Goal: Contribute content

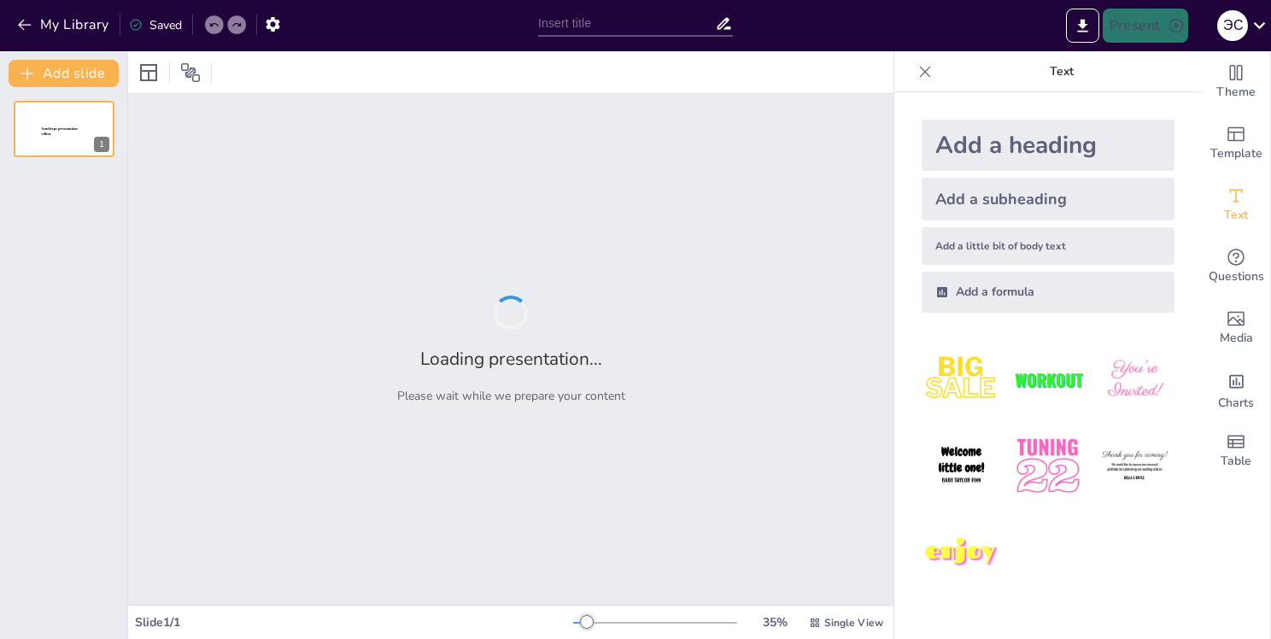
type input "[PERSON_NAME]: Путь к победе"
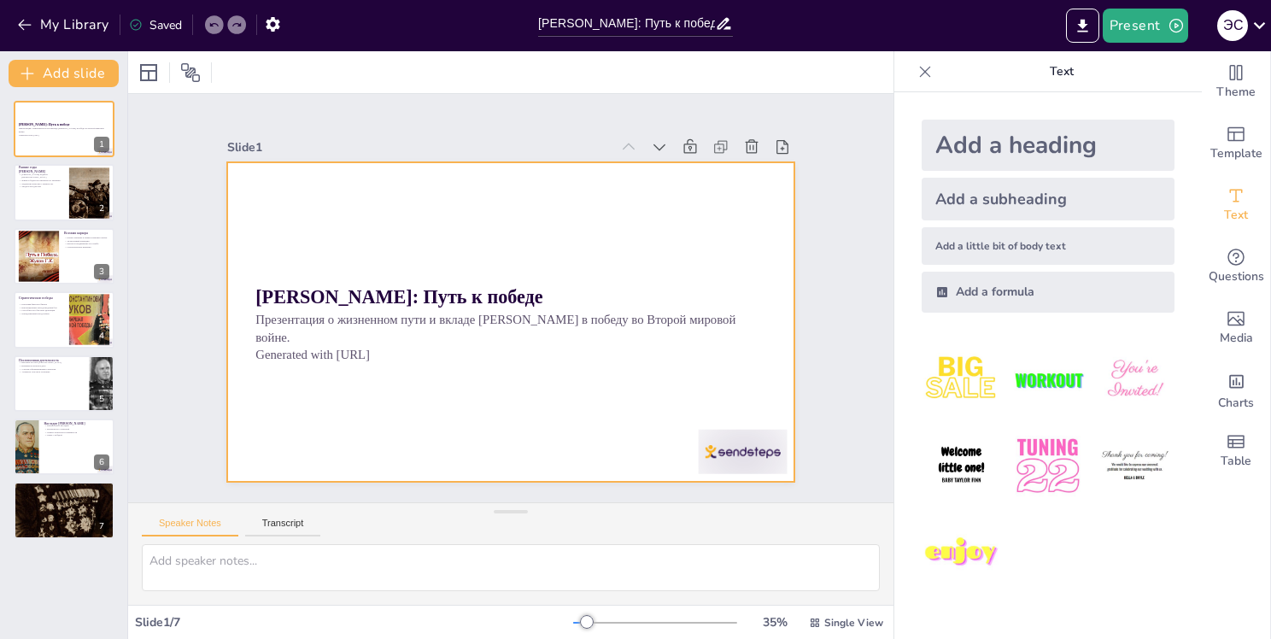
click at [465, 378] on div at bounding box center [511, 321] width 568 height 319
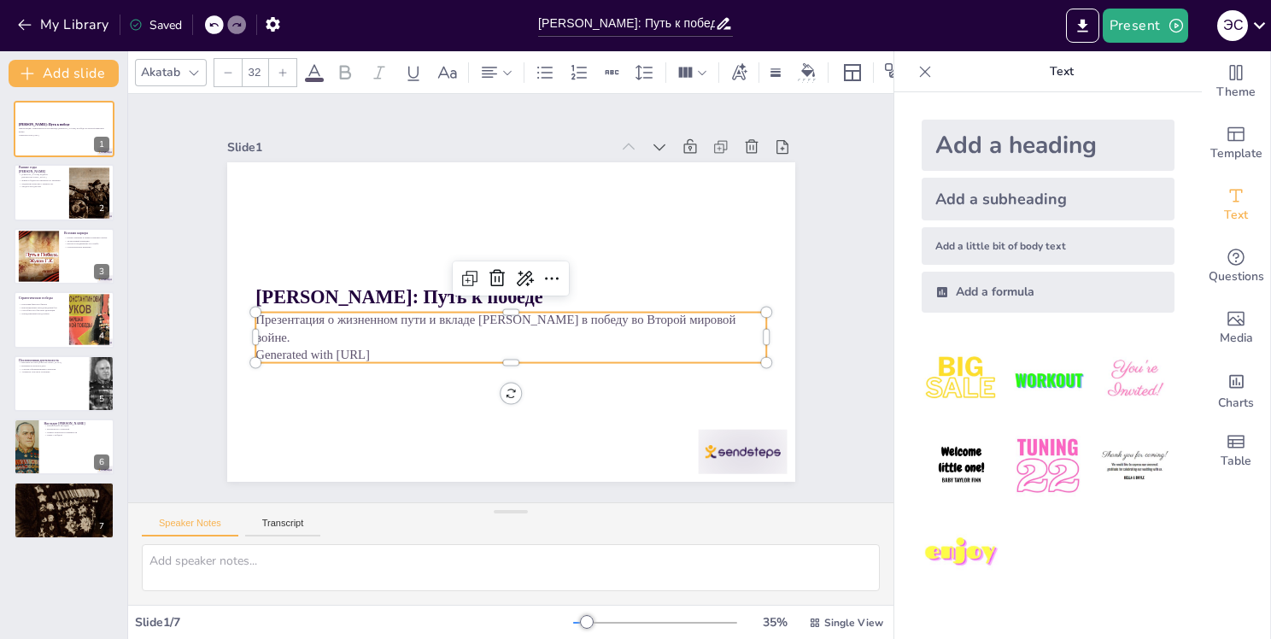
click at [441, 355] on div "Маршал [PERSON_NAME]: Путь к победе Презентация о жизненном пути и вкладе [PERS…" at bounding box center [511, 321] width 568 height 319
click at [384, 346] on p "Generated with [URL]" at bounding box center [510, 355] width 511 height 18
drag, startPoint x: 399, startPoint y: 340, endPoint x: 389, endPoint y: 340, distance: 10.3
click at [395, 341] on p "Generated with [URL]" at bounding box center [504, 354] width 510 height 71
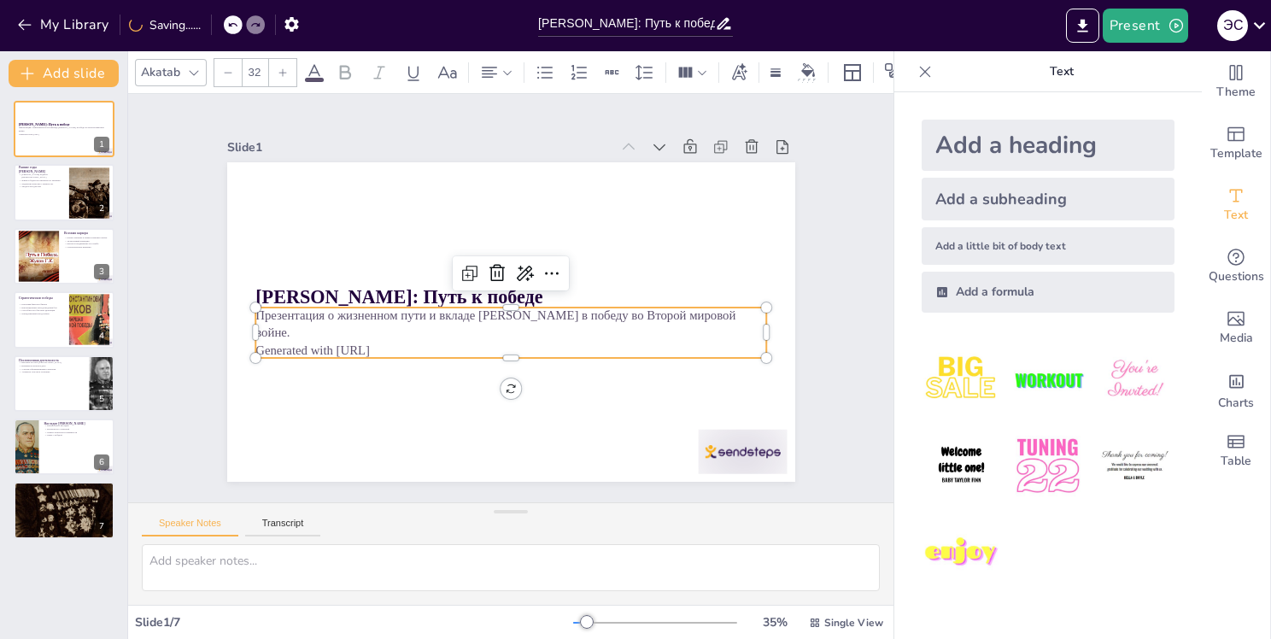
click at [379, 339] on p "Generated with [URL]" at bounding box center [505, 349] width 510 height 71
click at [379, 342] on p "Generated with [URL]" at bounding box center [510, 351] width 511 height 18
click at [389, 342] on p "Generated with [URL]" at bounding box center [510, 351] width 511 height 18
click at [386, 342] on p "Generated with [URL]" at bounding box center [510, 351] width 511 height 18
click at [27, 198] on div at bounding box center [64, 193] width 103 height 58
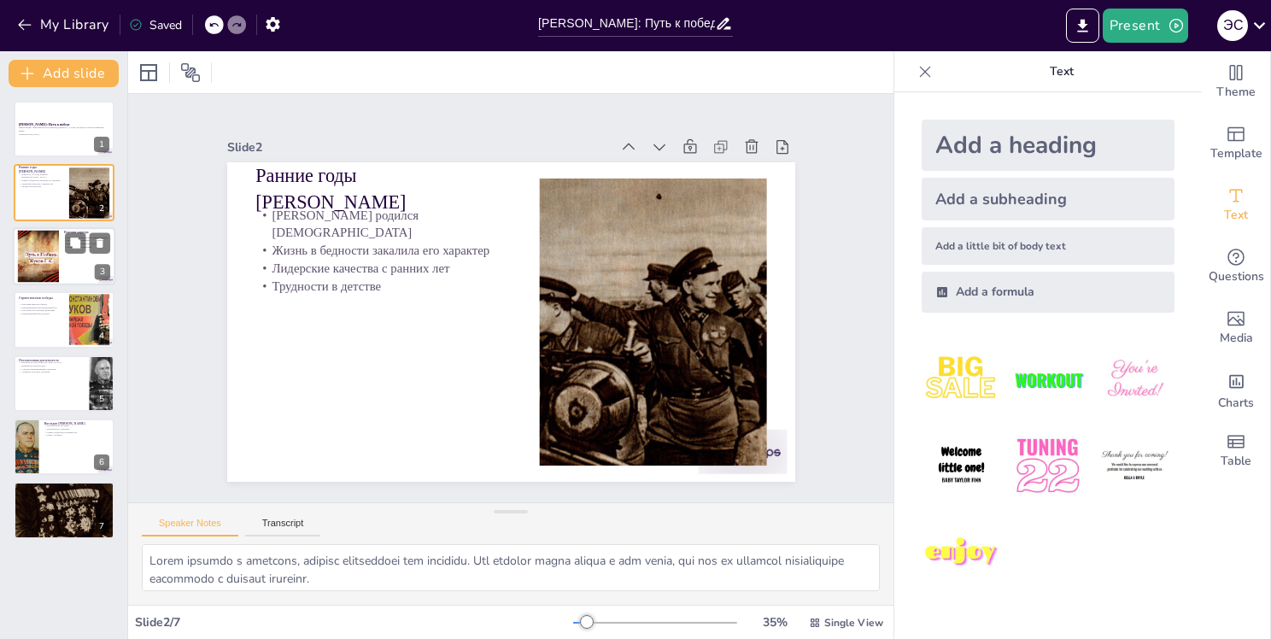
click at [53, 237] on div at bounding box center [38, 256] width 92 height 52
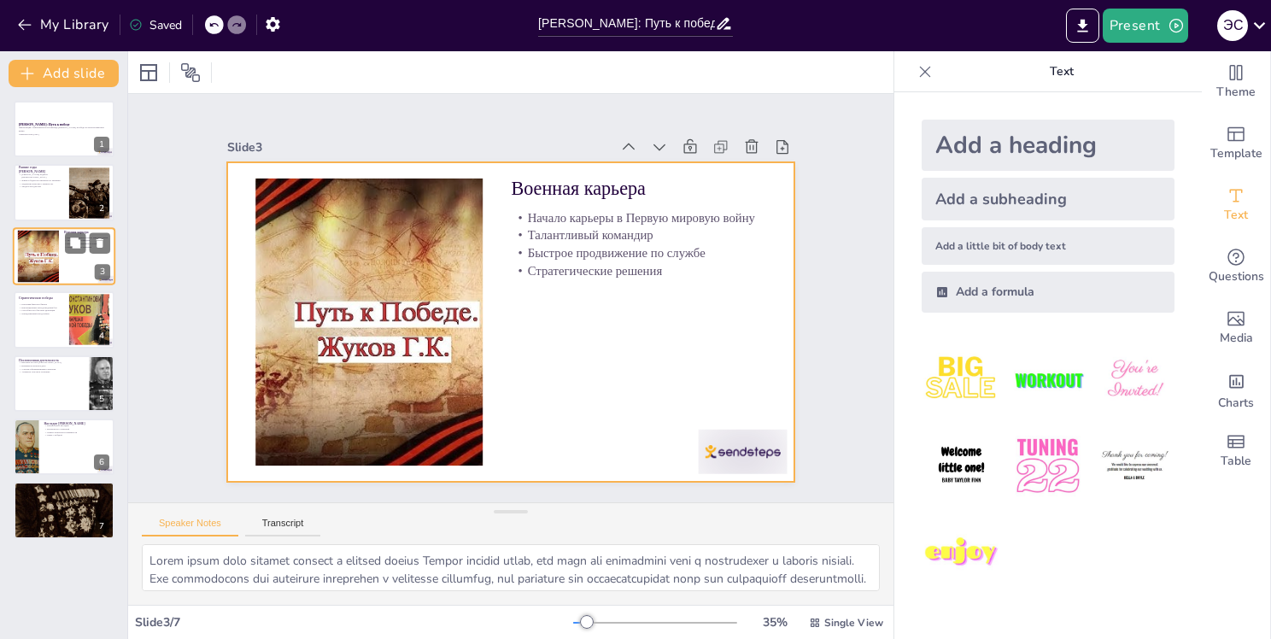
click at [62, 282] on div at bounding box center [64, 256] width 103 height 58
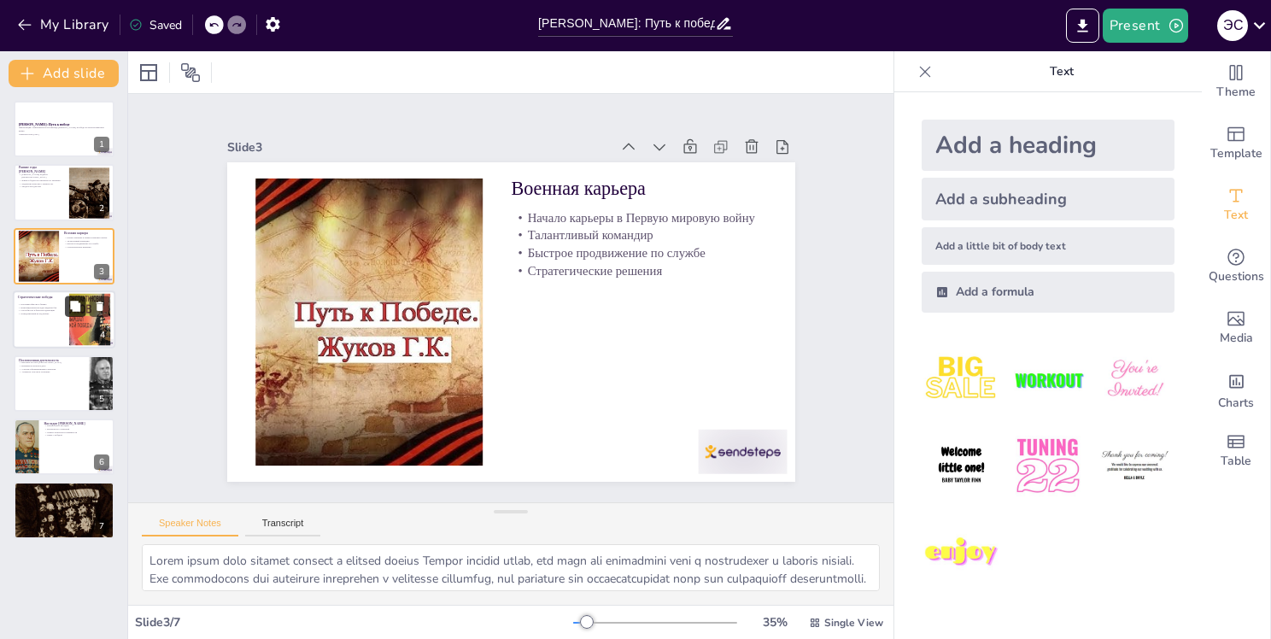
click at [79, 303] on icon at bounding box center [75, 306] width 10 height 10
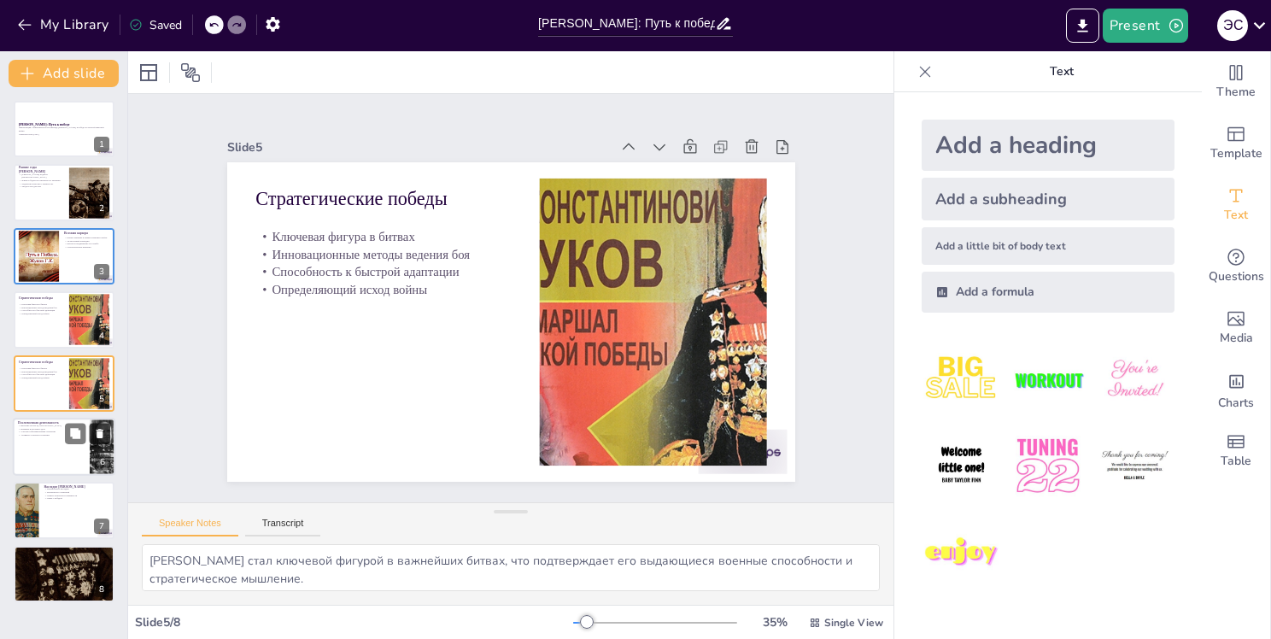
click at [97, 437] on icon at bounding box center [100, 433] width 12 height 12
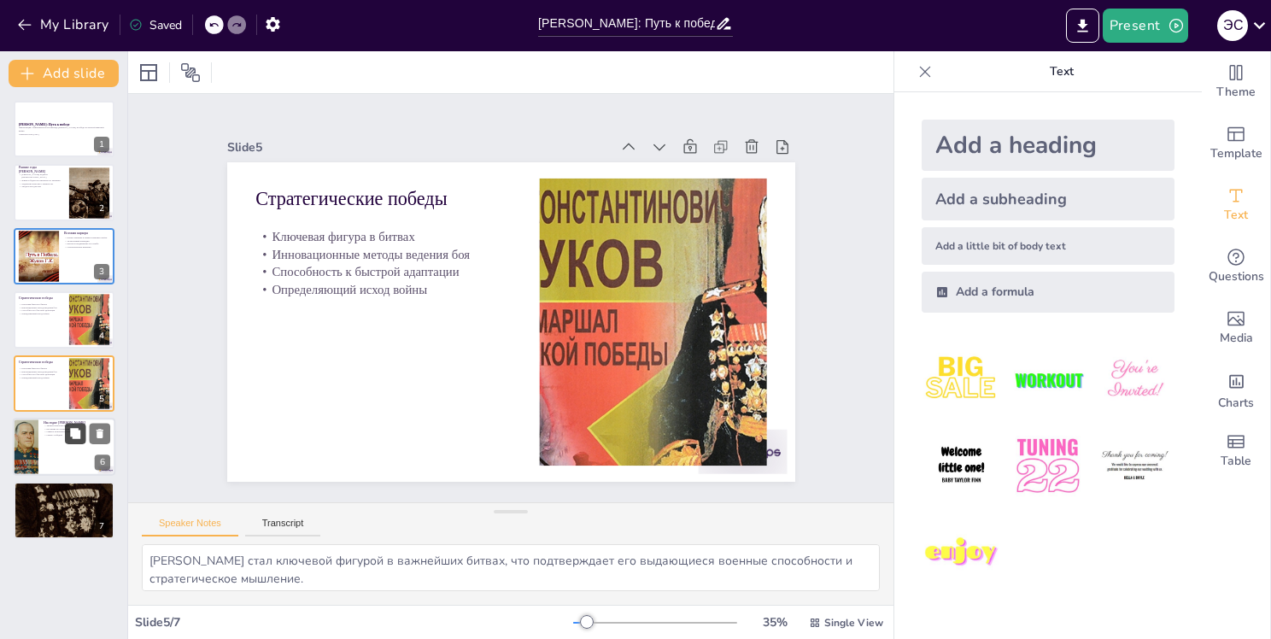
click at [68, 437] on button at bounding box center [75, 433] width 21 height 21
type textarea "Наследие [PERSON_NAME] продолжает жить и вдохновлять, его стратегии и подходы о…"
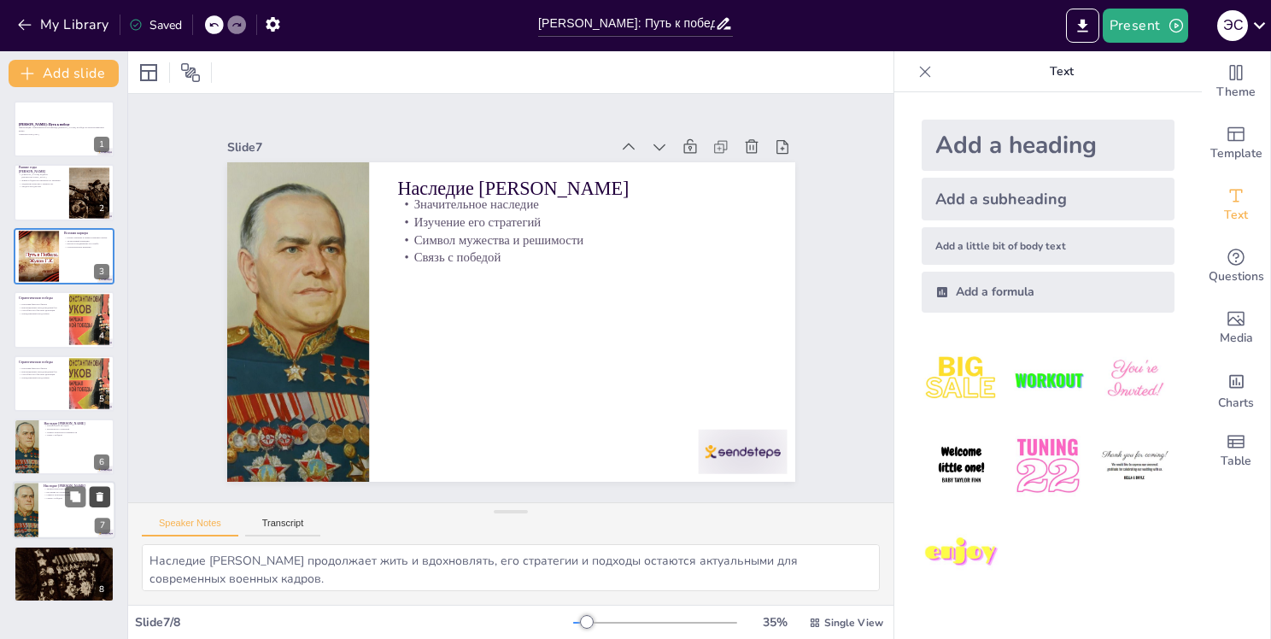
click at [105, 495] on icon at bounding box center [100, 497] width 12 height 12
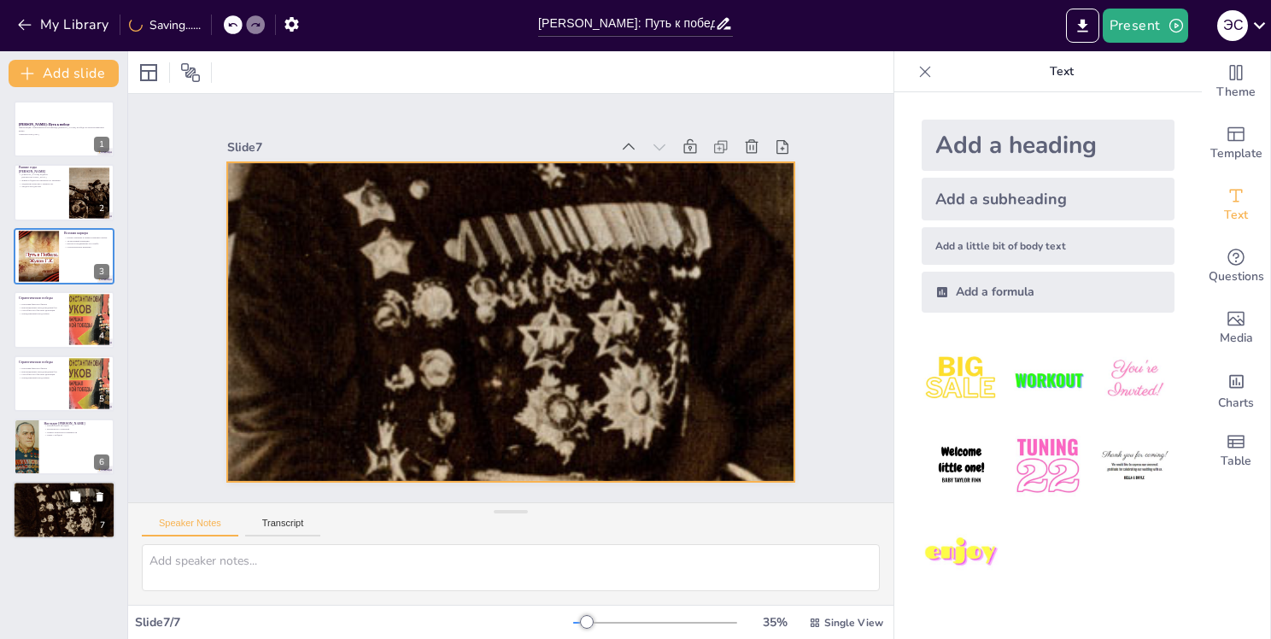
click at [82, 519] on div at bounding box center [64, 510] width 103 height 179
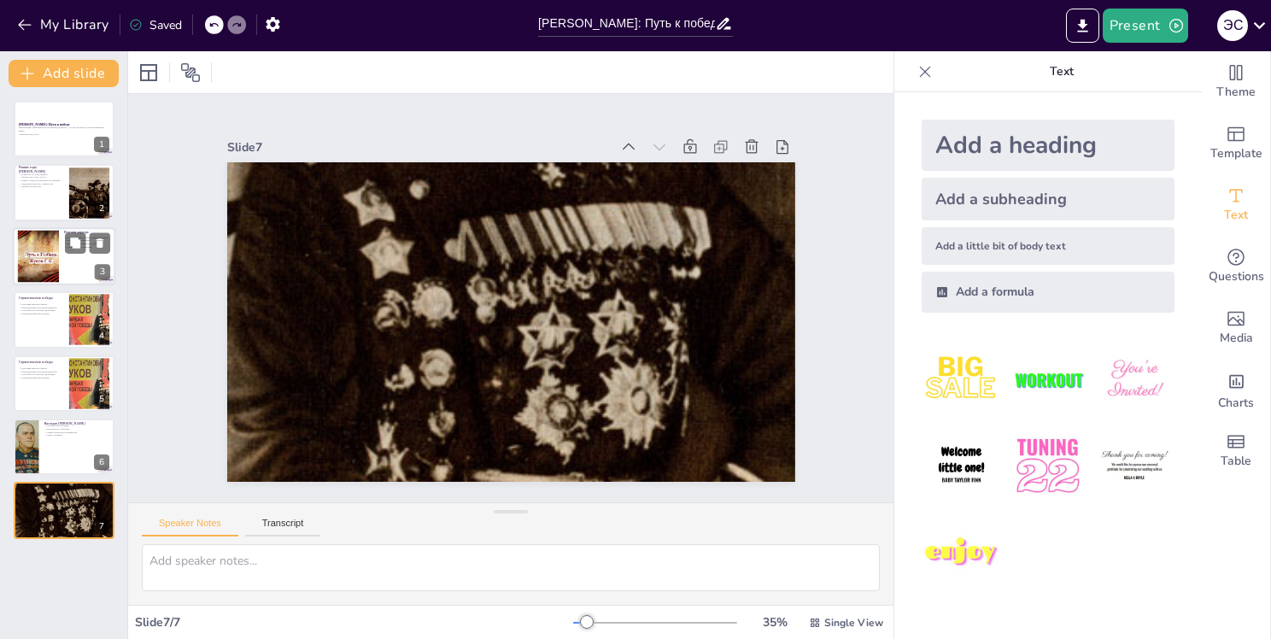
drag, startPoint x: 52, startPoint y: 269, endPoint x: 54, endPoint y: 259, distance: 10.4
click at [54, 267] on div at bounding box center [38, 256] width 92 height 52
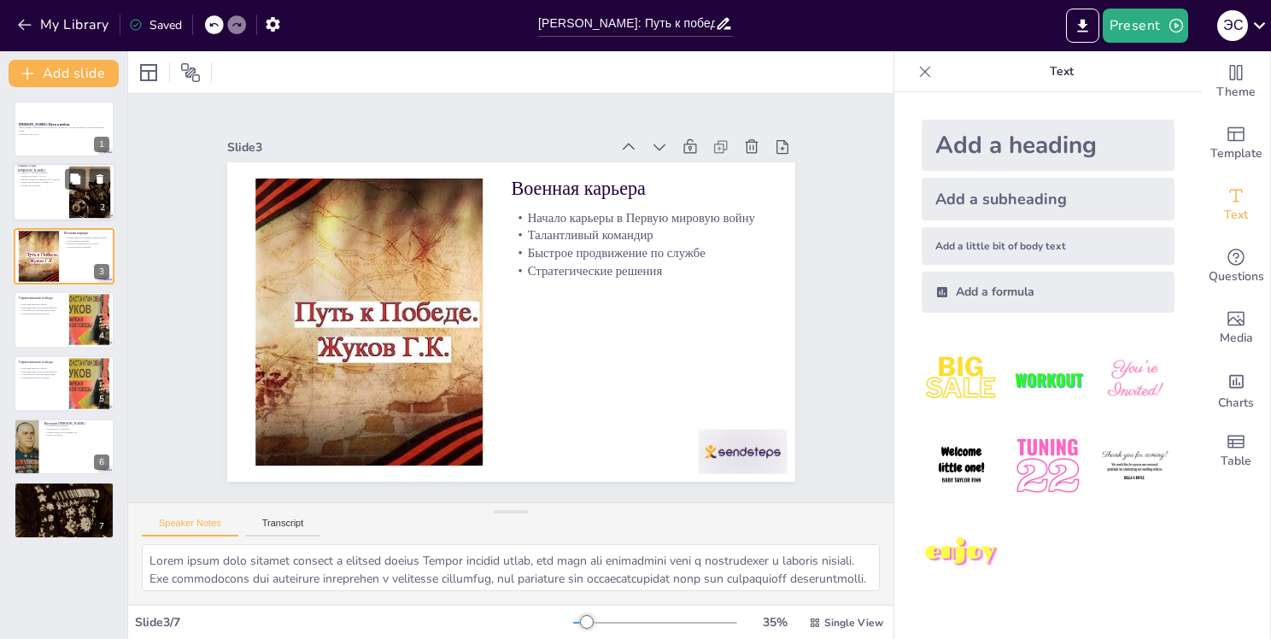
drag, startPoint x: 56, startPoint y: 185, endPoint x: 55, endPoint y: 171, distance: 13.7
click at [55, 185] on p "Трудности в детстве" at bounding box center [41, 186] width 46 height 3
type textarea "Lorem ipsumdo s ametcons, adipisc elitseddoei tem incididu. Utl etdolor magna a…"
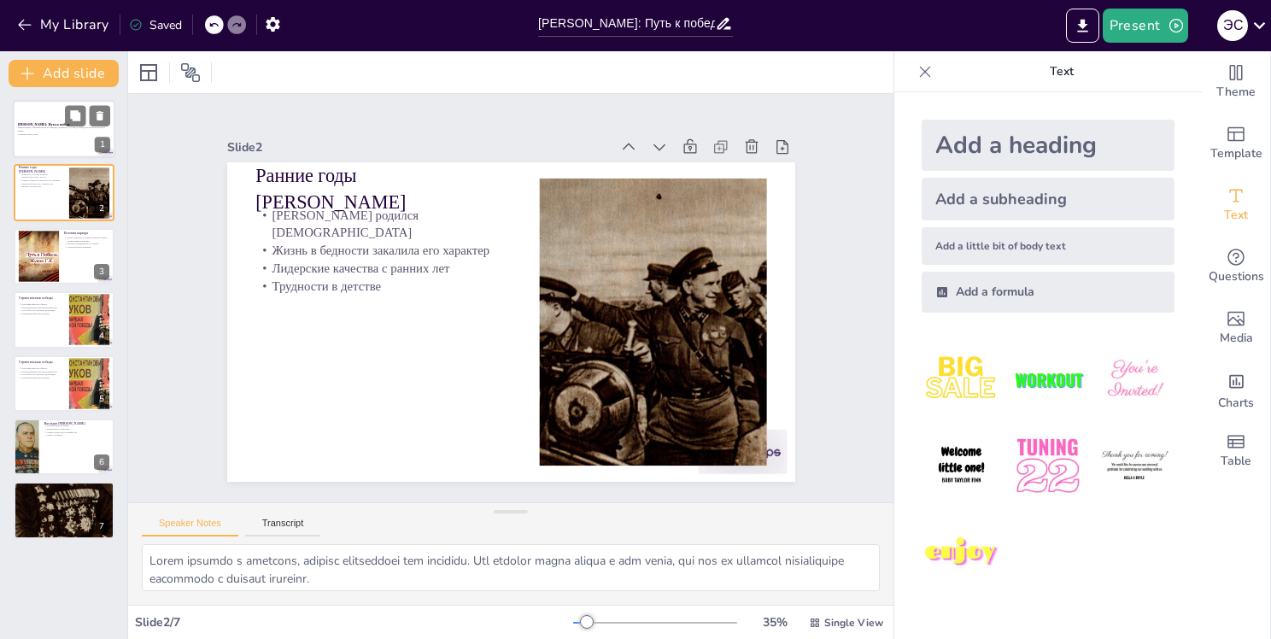
click at [41, 135] on div "Презентация о жизненном пути и вкладе [PERSON_NAME] в победу во Второй мировой …" at bounding box center [64, 130] width 92 height 9
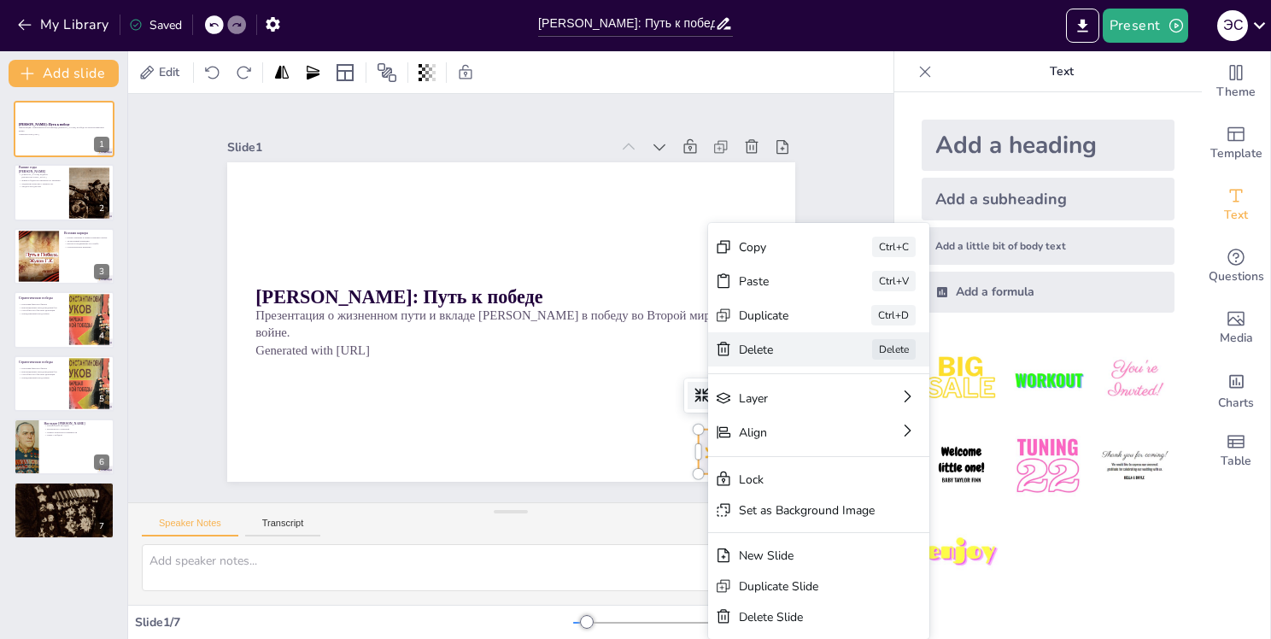
click at [817, 460] on div "[PERSON_NAME]" at bounding box center [929, 488] width 224 height 57
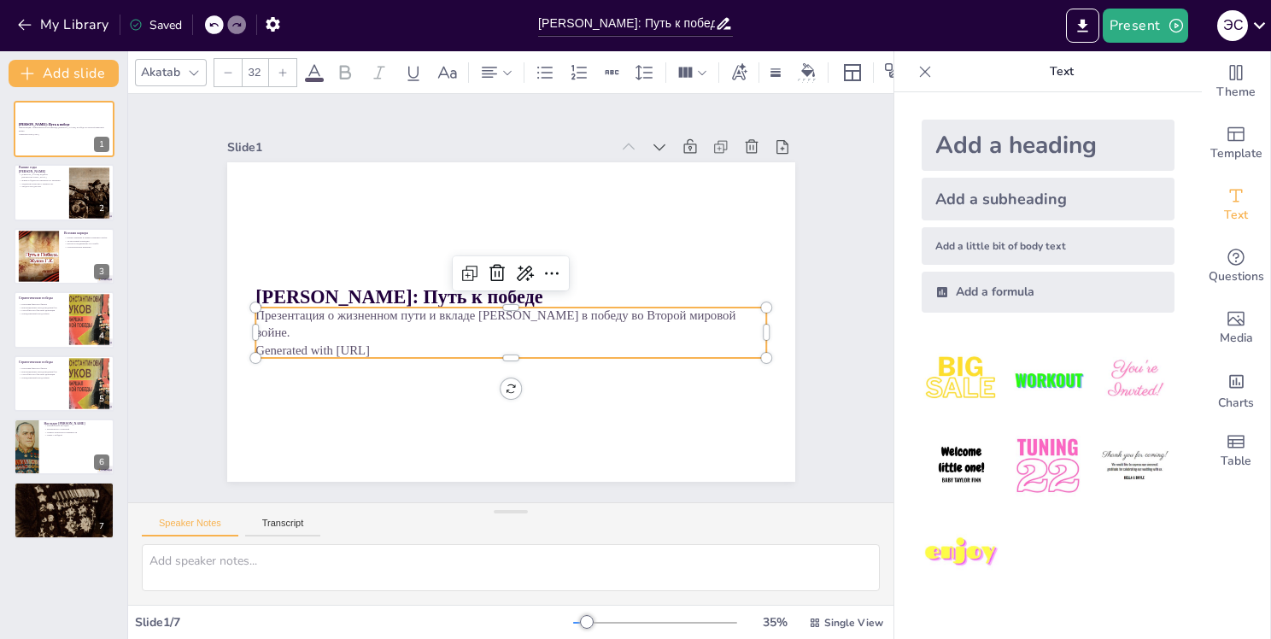
click at [311, 338] on p "Generated with [URL]" at bounding box center [505, 349] width 510 height 71
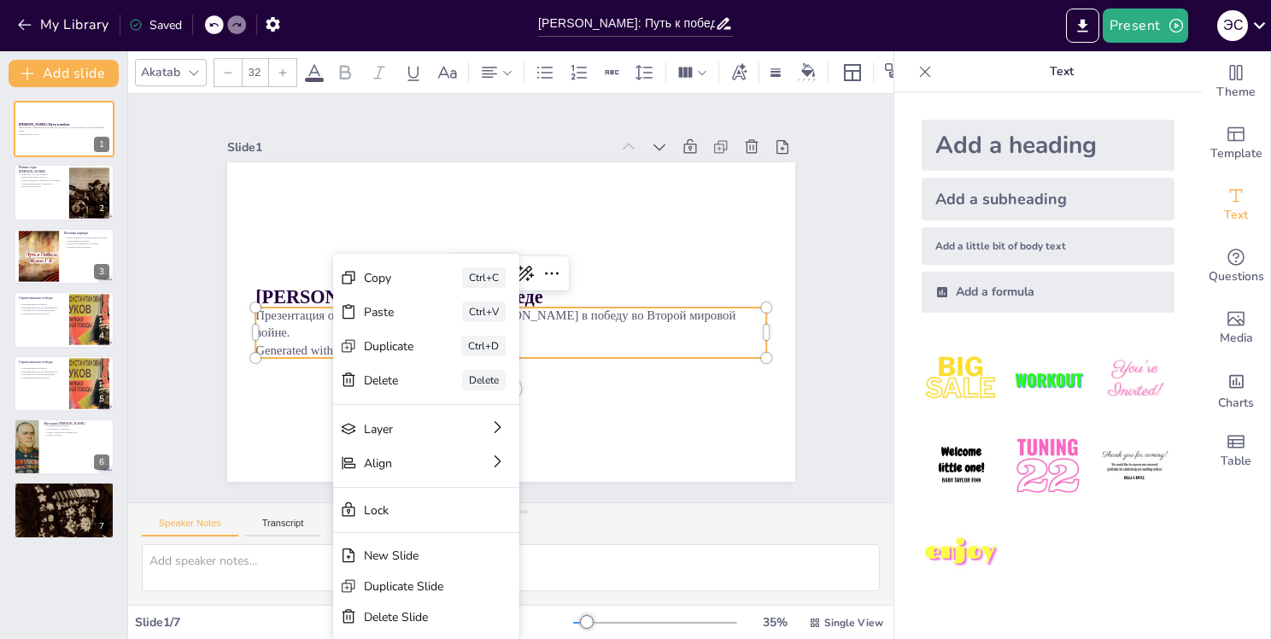
click at [308, 332] on p "Generated with [URL]" at bounding box center [505, 349] width 510 height 71
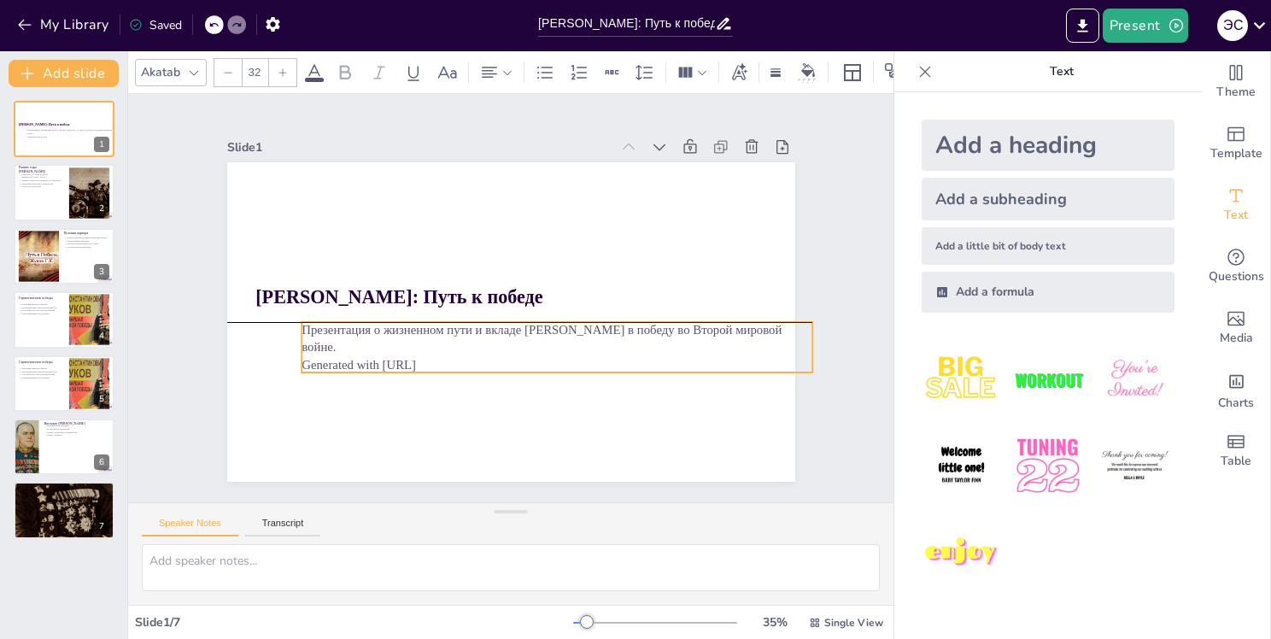
drag, startPoint x: 306, startPoint y: 332, endPoint x: 352, endPoint y: 341, distance: 46.9
click at [352, 341] on p "Generated with [URL]" at bounding box center [550, 369] width 510 height 71
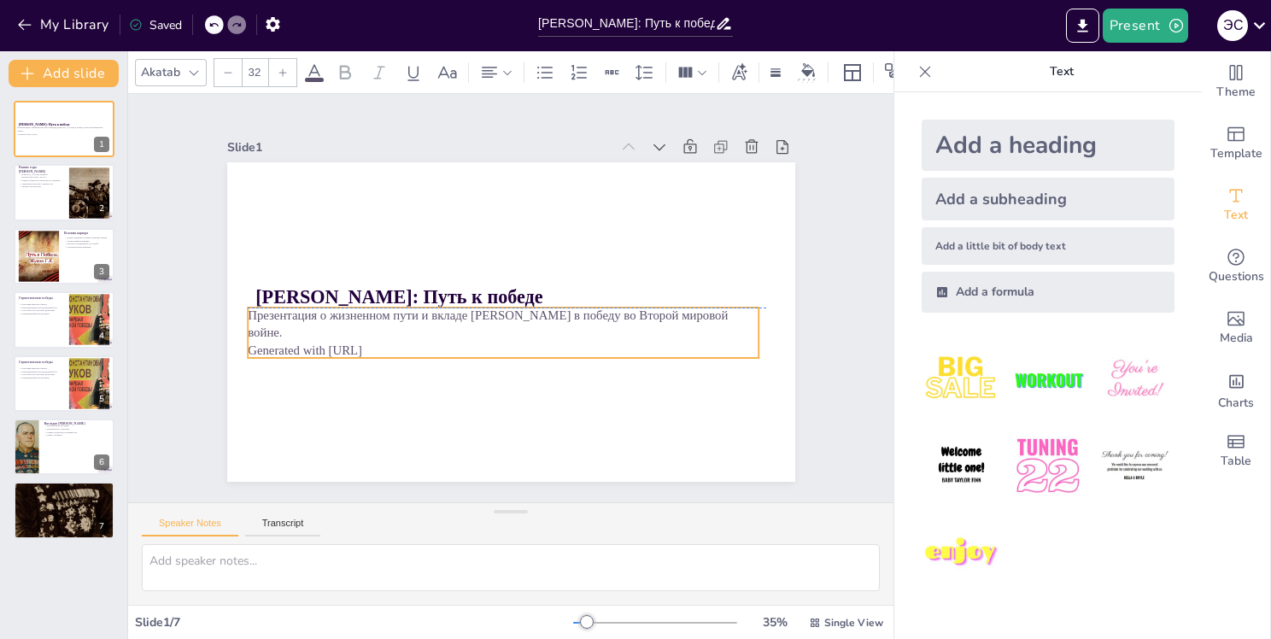
drag, startPoint x: 314, startPoint y: 336, endPoint x: 290, endPoint y: 331, distance: 24.3
click at [290, 331] on p "Generated with [URL]" at bounding box center [493, 347] width 504 height 124
click at [479, 269] on icon at bounding box center [489, 273] width 21 height 21
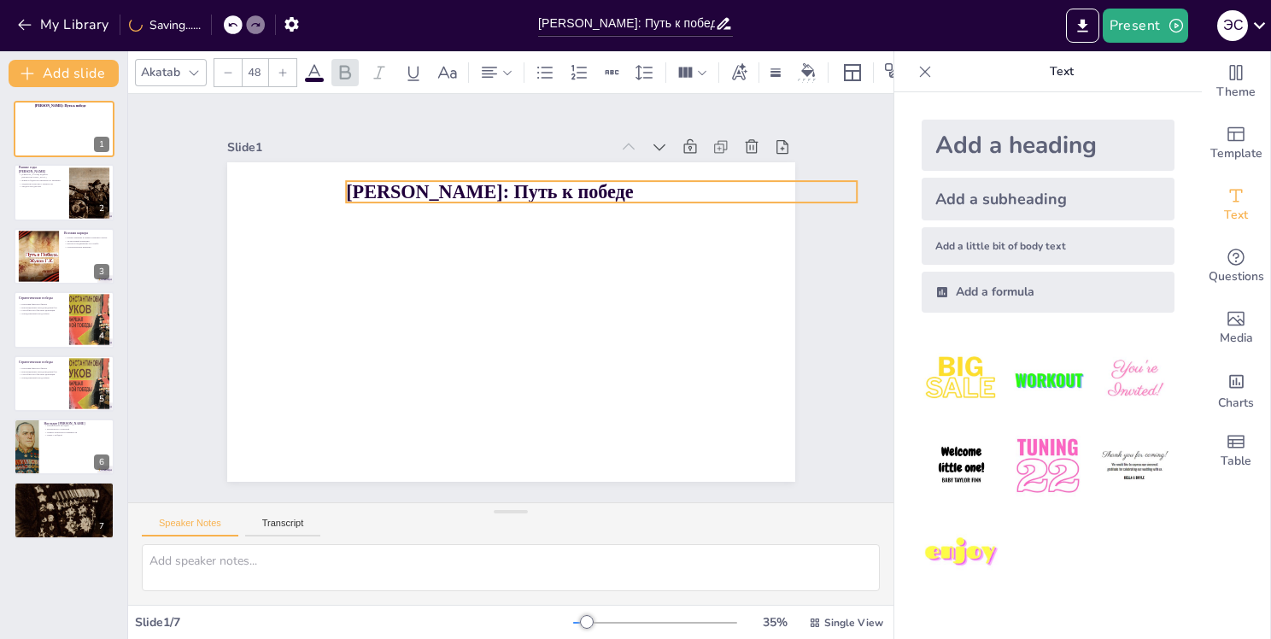
drag, startPoint x: 308, startPoint y: 293, endPoint x: 398, endPoint y: 188, distance: 138.7
click at [398, 188] on strong "[PERSON_NAME]: Путь к победе" at bounding box center [489, 191] width 287 height 21
